Goal: Task Accomplishment & Management: Use online tool/utility

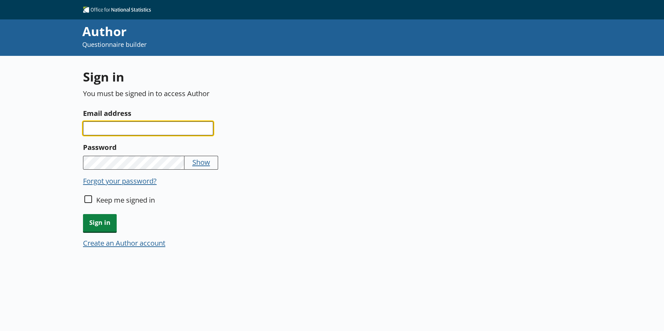
click at [146, 123] on input "Email address" at bounding box center [148, 128] width 130 height 14
type input "isabel.harvey@ons.gov.uk"
click at [93, 195] on div "Forgot your password?" at bounding box center [246, 204] width 327 height 19
click at [93, 195] on div "Keep me signed in" at bounding box center [246, 204] width 327 height 19
click at [92, 198] on div "Keep me signed in" at bounding box center [246, 204] width 327 height 19
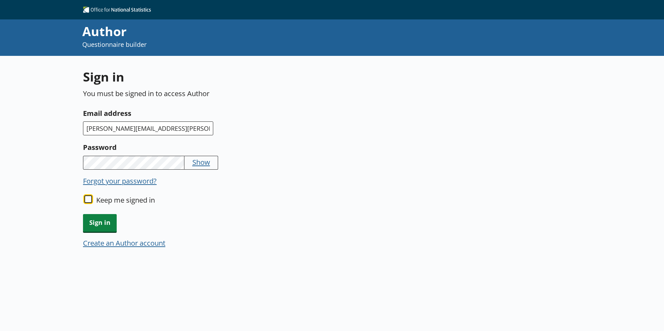
click at [87, 200] on input "Keep me signed in" at bounding box center [88, 199] width 8 height 8
checkbox input "true"
click at [97, 216] on span "Sign in" at bounding box center [100, 223] width 34 height 18
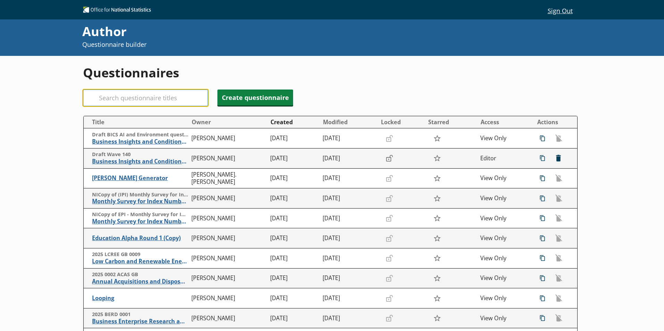
click at [148, 95] on input "Search" at bounding box center [145, 98] width 125 height 17
paste input "2025 EPE_0003"
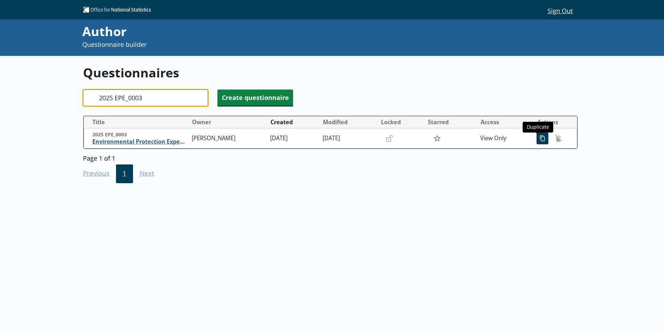
type input "2025 EPE_0003"
click at [539, 139] on span "icon-copy Duplicate" at bounding box center [542, 138] width 11 height 11
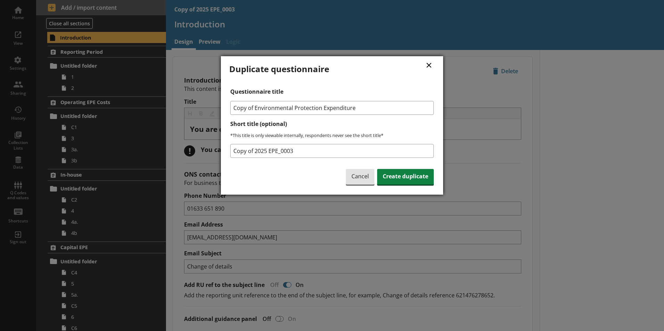
drag, startPoint x: 254, startPoint y: 106, endPoint x: 218, endPoint y: 111, distance: 36.8
click at [218, 111] on div "× Duplicate questionnaire Questionnaire title Copy of Environmental Protection …" at bounding box center [332, 165] width 664 height 331
click at [357, 106] on input "Environmental Protection Expenditure" at bounding box center [331, 108] width 203 height 14
type input "Environmental Protection Expenditure (IH)"
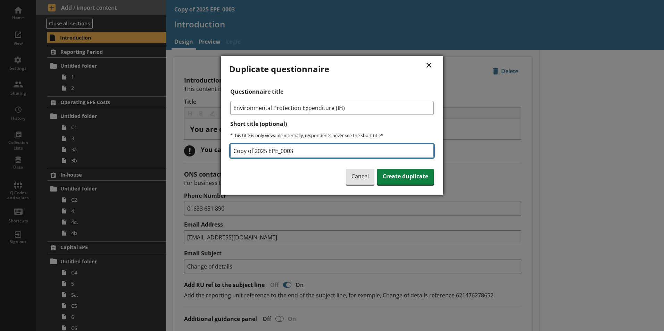
drag, startPoint x: 255, startPoint y: 149, endPoint x: 191, endPoint y: 158, distance: 64.9
click at [191, 158] on div "× Duplicate questionnaire Questionnaire title Environmental Protection Expendit…" at bounding box center [332, 165] width 664 height 331
click at [297, 154] on input "2025 EPE_0003" at bounding box center [331, 151] width 203 height 14
type input "2025 EPE_0003 (IH)"
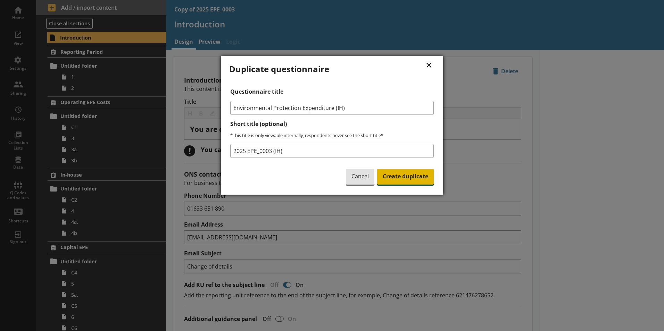
click at [402, 169] on div "Cancel Create duplicate" at bounding box center [390, 174] width 88 height 23
click at [405, 170] on span "Create duplicate" at bounding box center [405, 177] width 57 height 16
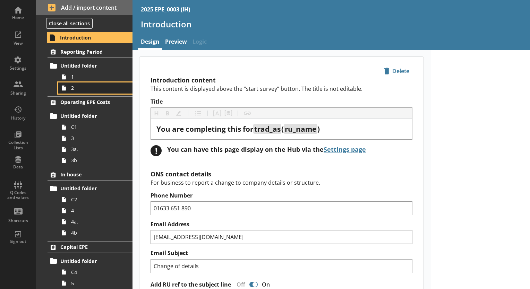
click at [73, 89] on span "2" at bounding box center [97, 88] width 52 height 7
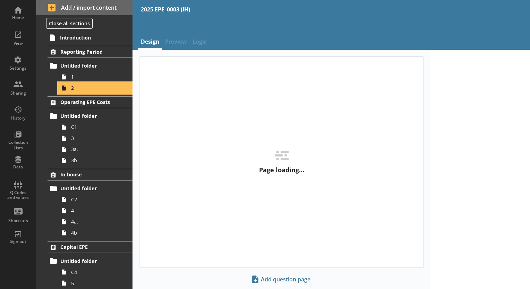
type textarea "x"
select select "ref_p_end_date"
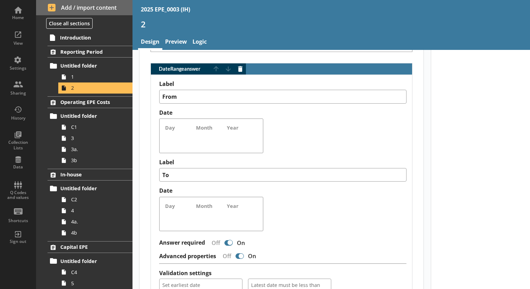
scroll to position [521, 0]
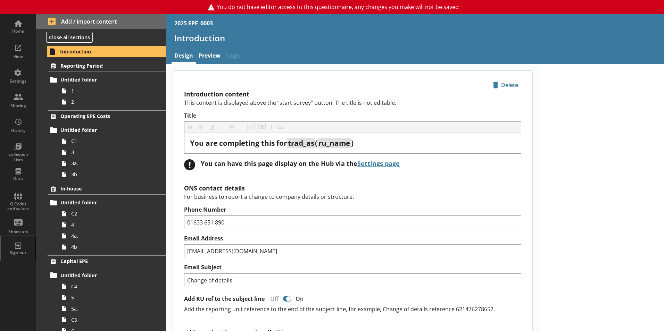
click at [186, 23] on div "2025 EPE_0003" at bounding box center [193, 23] width 39 height 8
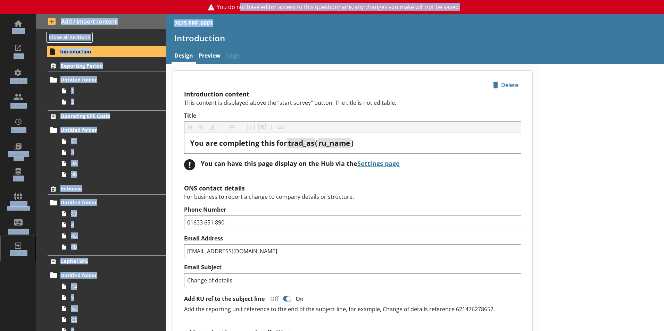
drag, startPoint x: 242, startPoint y: 5, endPoint x: 301, endPoint y: 16, distance: 59.7
click at [301, 16] on div "You do not have editor access to this questionnaire, any changes you make will …" at bounding box center [332, 165] width 664 height 331
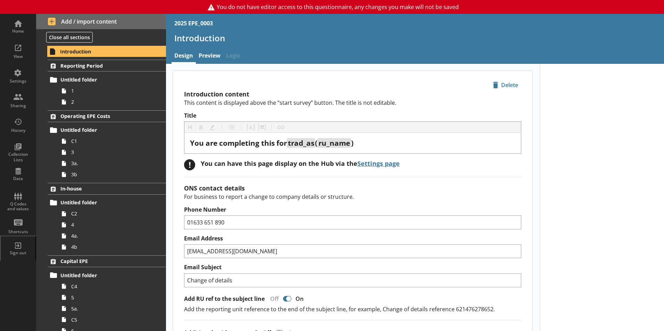
drag, startPoint x: 301, startPoint y: 16, endPoint x: 326, endPoint y: 34, distance: 30.7
click at [326, 34] on h1 "Introduction" at bounding box center [414, 38] width 481 height 11
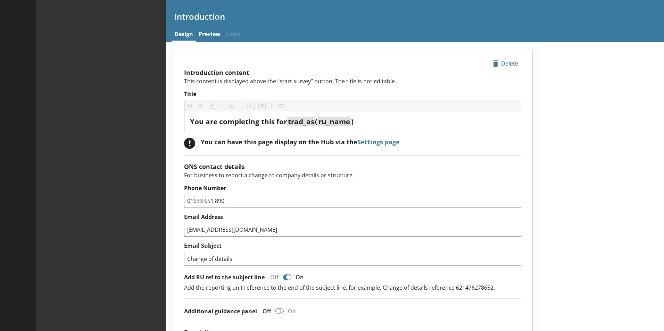
type textarea "x"
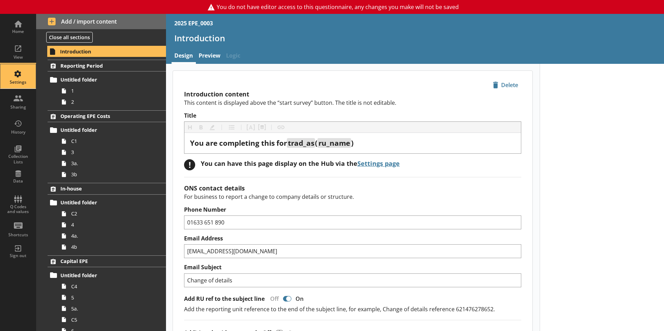
click at [25, 76] on div "Settings" at bounding box center [18, 76] width 24 height 24
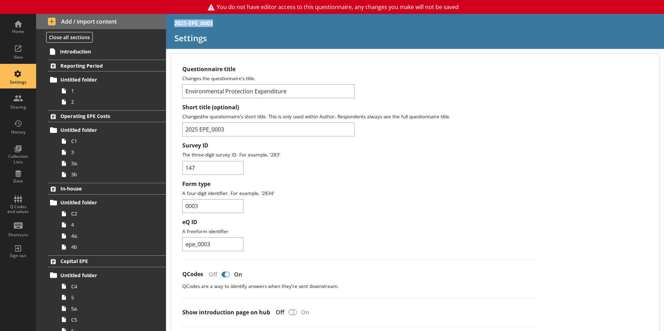
drag, startPoint x: 227, startPoint y: 27, endPoint x: 175, endPoint y: 18, distance: 53.2
click at [175, 18] on div "2025 EPE_0003" at bounding box center [415, 23] width 498 height 19
copy div "2025 EPE_0003"
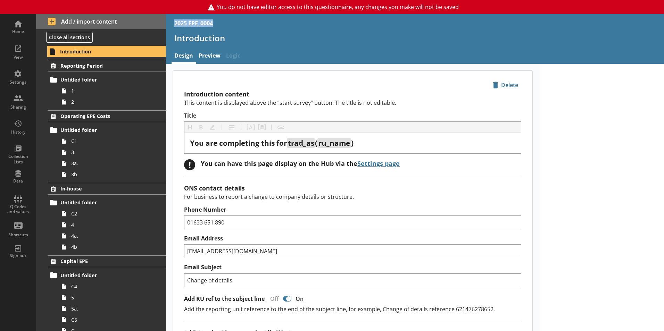
drag, startPoint x: 218, startPoint y: 22, endPoint x: 174, endPoint y: 22, distance: 44.1
click at [174, 22] on div "2025 EPE_0004" at bounding box center [415, 23] width 498 height 19
copy div "2025 EPE_0004"
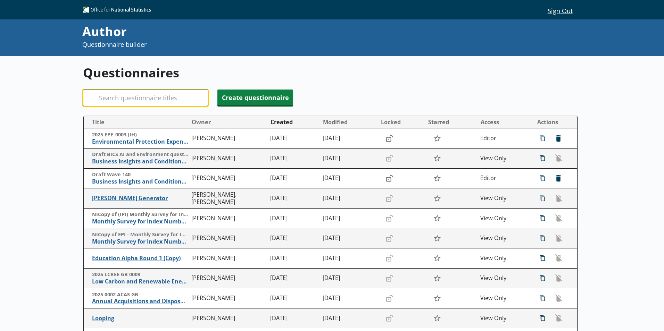
click at [160, 96] on input "Search" at bounding box center [145, 98] width 125 height 17
paste input "2025 EPE_0004"
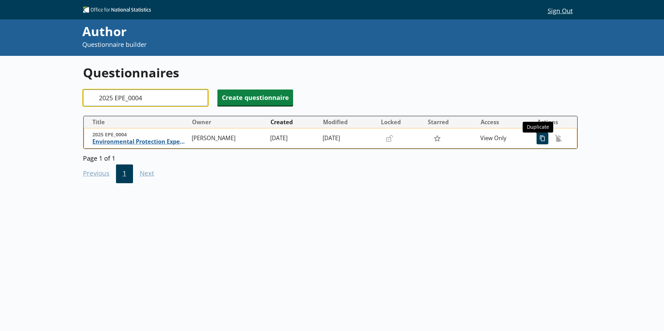
type input "2025 EPE_0004"
click at [539, 138] on span "icon-copy Duplicate" at bounding box center [542, 138] width 11 height 11
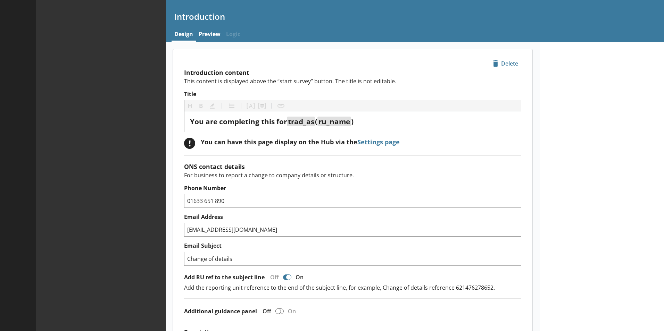
type textarea "x"
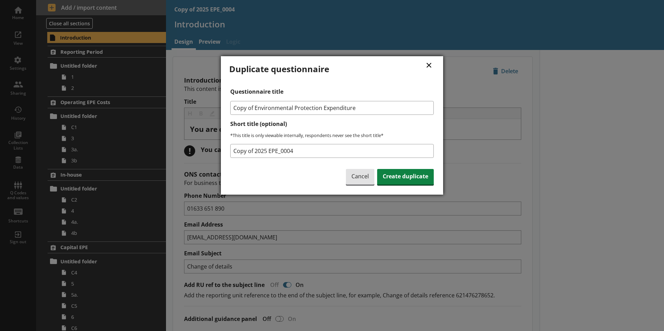
drag, startPoint x: 254, startPoint y: 107, endPoint x: 133, endPoint y: 125, distance: 122.1
click at [133, 125] on div "× Duplicate questionnaire Questionnaire title Copy of Environmental Protection …" at bounding box center [332, 165] width 664 height 331
click at [348, 107] on input "Environmental Protection Expenditure" at bounding box center [331, 108] width 203 height 14
type input "Environmental Protection Expenditure (IH)"
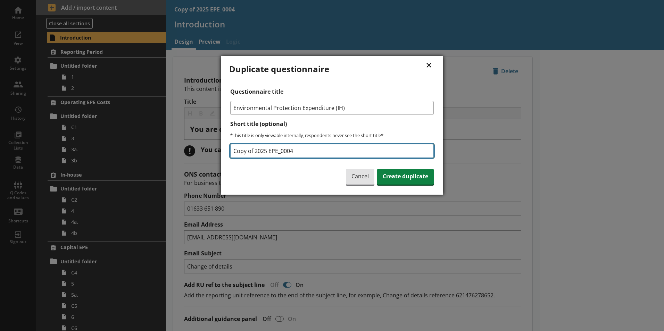
drag, startPoint x: 253, startPoint y: 151, endPoint x: 199, endPoint y: 151, distance: 54.8
click at [199, 151] on div "× Duplicate questionnaire Questionnaire title Environmental Protection Expendit…" at bounding box center [332, 165] width 664 height 331
click at [301, 148] on input "2025 EPE_0004" at bounding box center [331, 151] width 203 height 14
type input "2025 EPE_0004 (IH)"
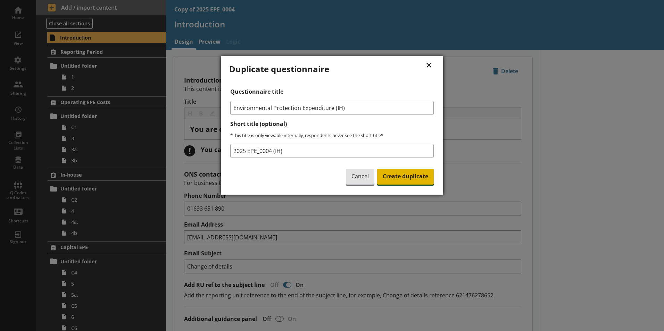
click at [417, 178] on span "Create duplicate" at bounding box center [405, 177] width 57 height 16
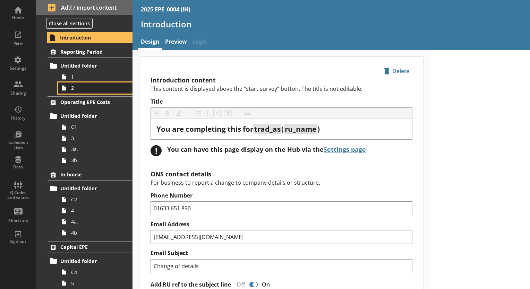
click at [84, 89] on span "2" at bounding box center [97, 88] width 52 height 7
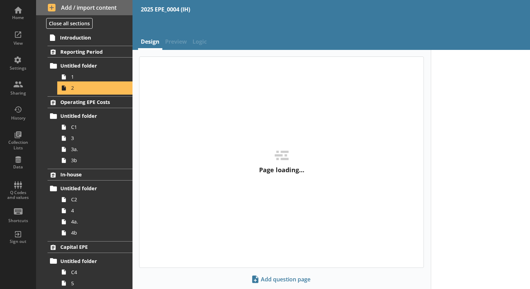
type textarea "x"
select select "ref_p_end_date"
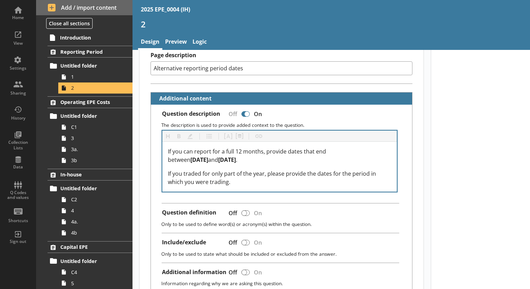
scroll to position [104, 0]
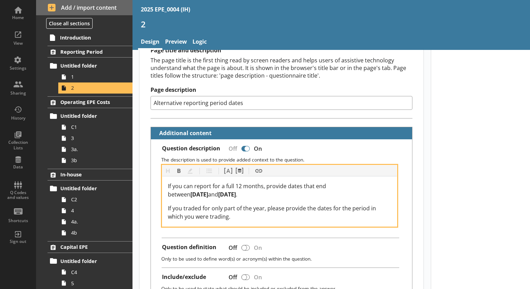
click at [208, 191] on span "6 April 2024" at bounding box center [200, 195] width 18 height 8
click at [218, 192] on span "5 April 2025" at bounding box center [227, 195] width 18 height 8
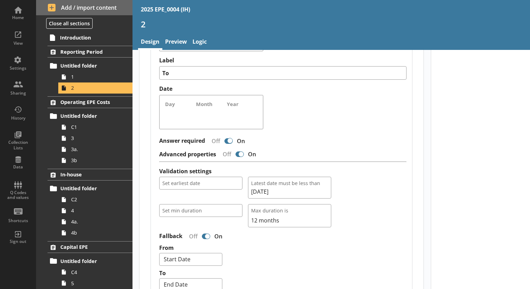
scroll to position [555, 0]
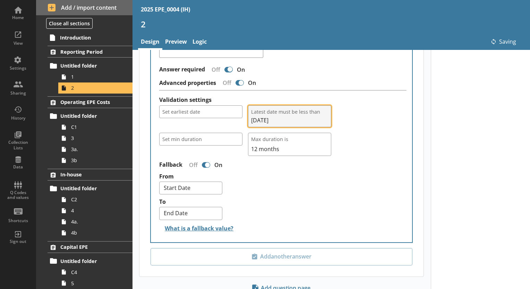
click at [281, 117] on span "05/04/2025" at bounding box center [289, 121] width 77 height 8
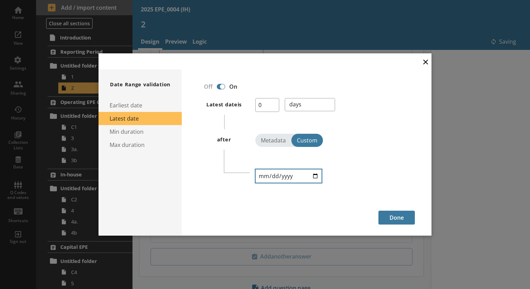
type textarea "x"
click at [293, 178] on input "2025-04-05" at bounding box center [288, 176] width 67 height 14
click at [286, 176] on input "2025-04-05" at bounding box center [288, 176] width 67 height 14
click at [290, 174] on input "2025-04-05" at bounding box center [288, 176] width 67 height 14
click at [286, 177] on input "2025-04-05" at bounding box center [288, 176] width 67 height 14
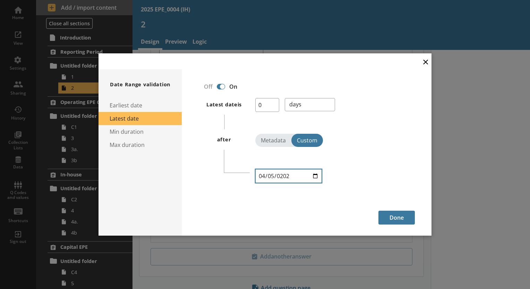
type input "2026-04-05"
type textarea "x"
click at [402, 215] on button "Done" at bounding box center [397, 218] width 36 height 14
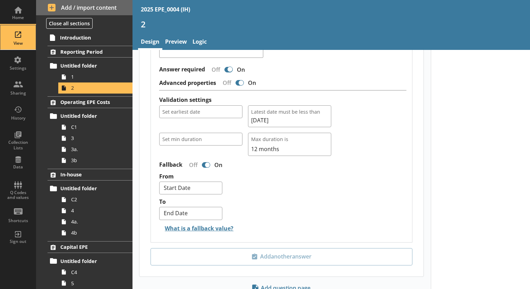
click at [17, 39] on div "View" at bounding box center [18, 37] width 24 height 24
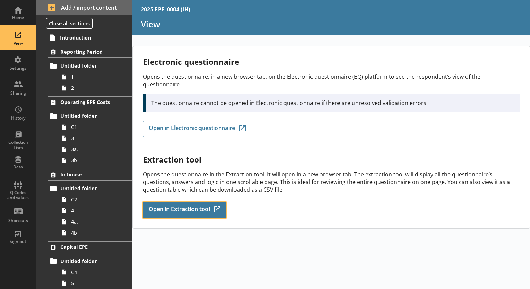
click at [191, 206] on span "Open in Extraction tool" at bounding box center [179, 210] width 61 height 8
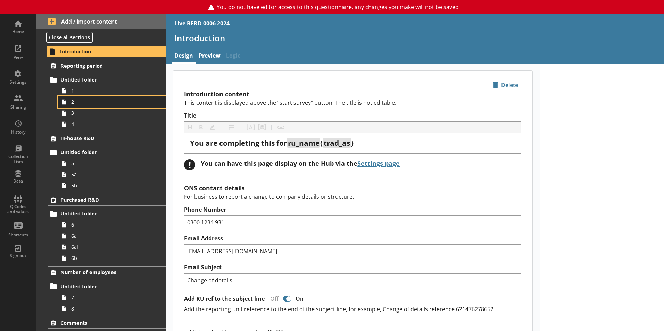
click at [69, 104] on icon at bounding box center [63, 101] width 11 height 11
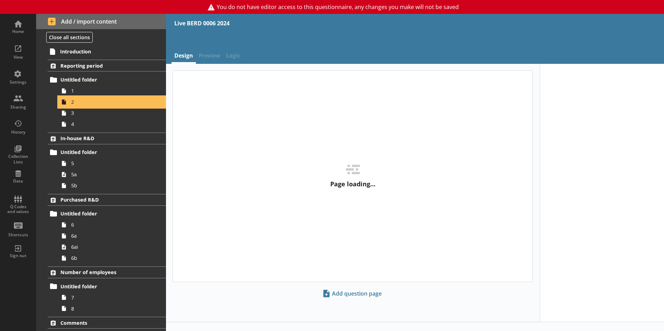
type textarea "x"
select select "ref_p_end_date"
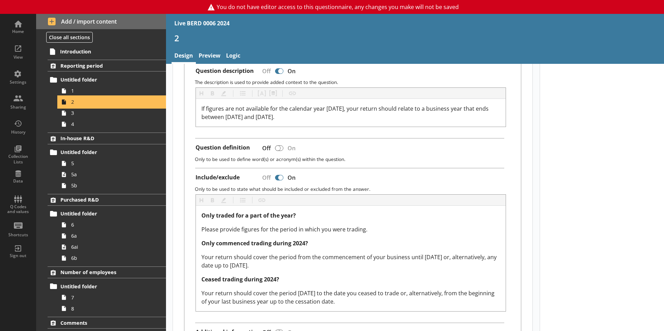
scroll to position [208, 0]
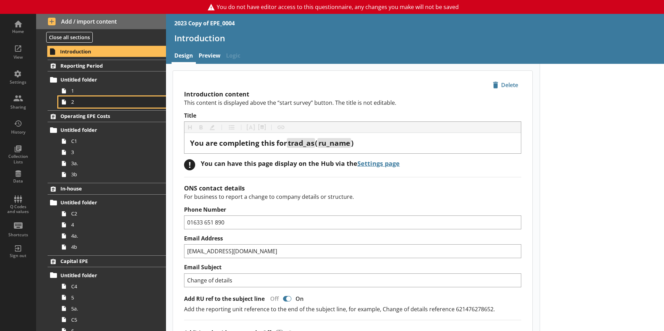
click at [79, 106] on link "2" at bounding box center [112, 101] width 108 height 11
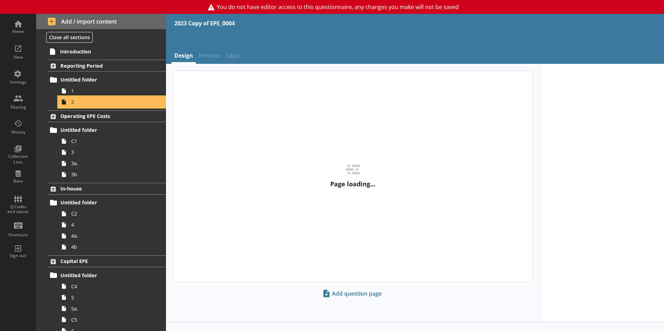
type textarea "x"
select select "ref_p_end_date"
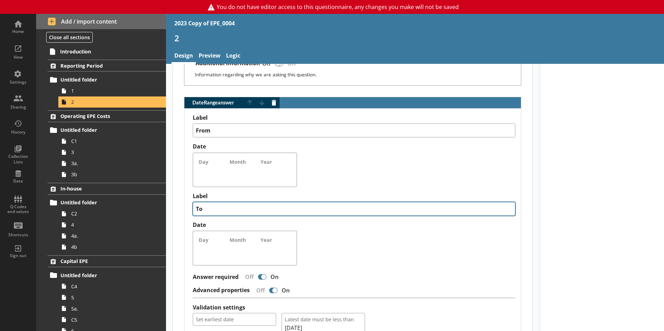
scroll to position [416, 0]
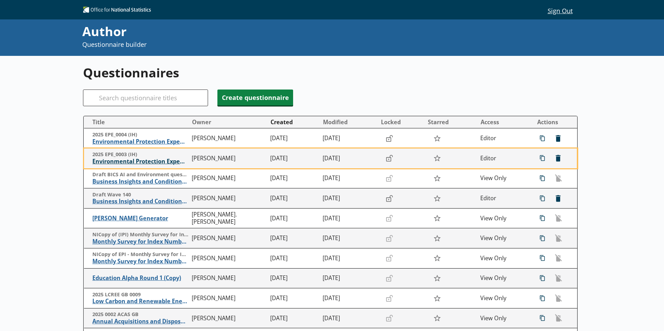
click at [149, 163] on span "Environmental Protection Expenditure (IH)" at bounding box center [140, 161] width 96 height 7
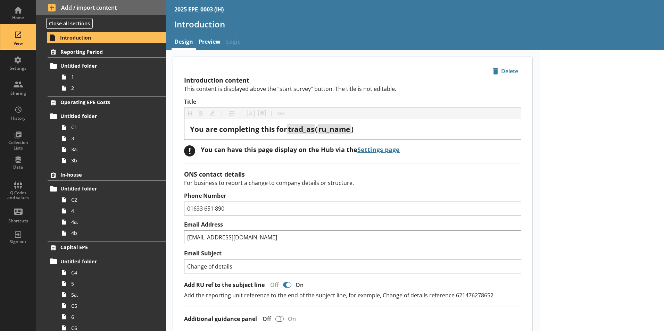
click at [17, 32] on div "View" at bounding box center [18, 37] width 24 height 24
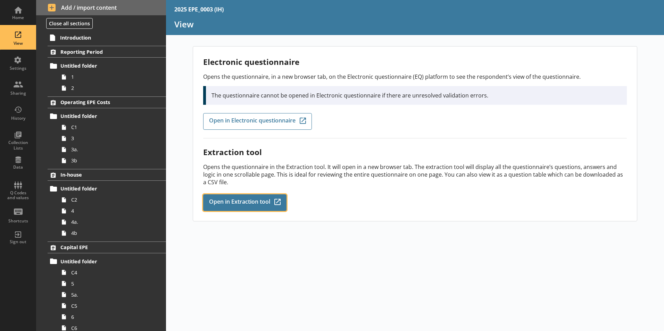
click at [270, 201] on span "Open in Extraction tool" at bounding box center [239, 203] width 61 height 8
